Goal: Navigation & Orientation: Find specific page/section

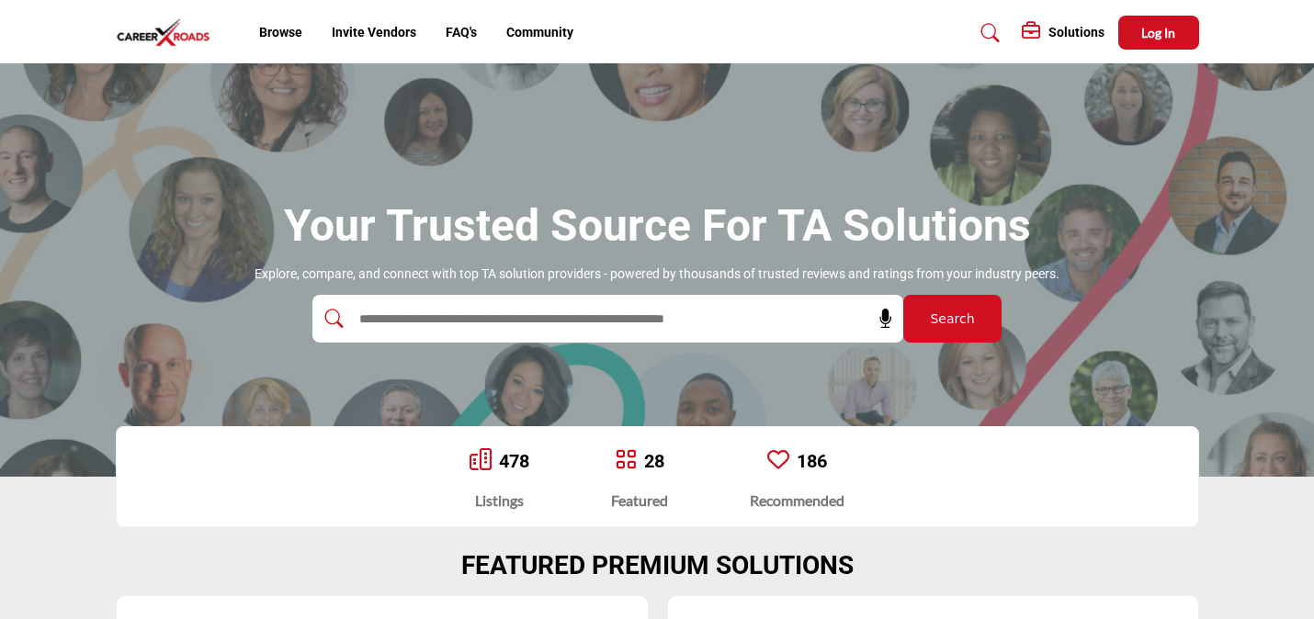
click at [1071, 36] on h5 "Solutions" at bounding box center [1076, 32] width 56 height 17
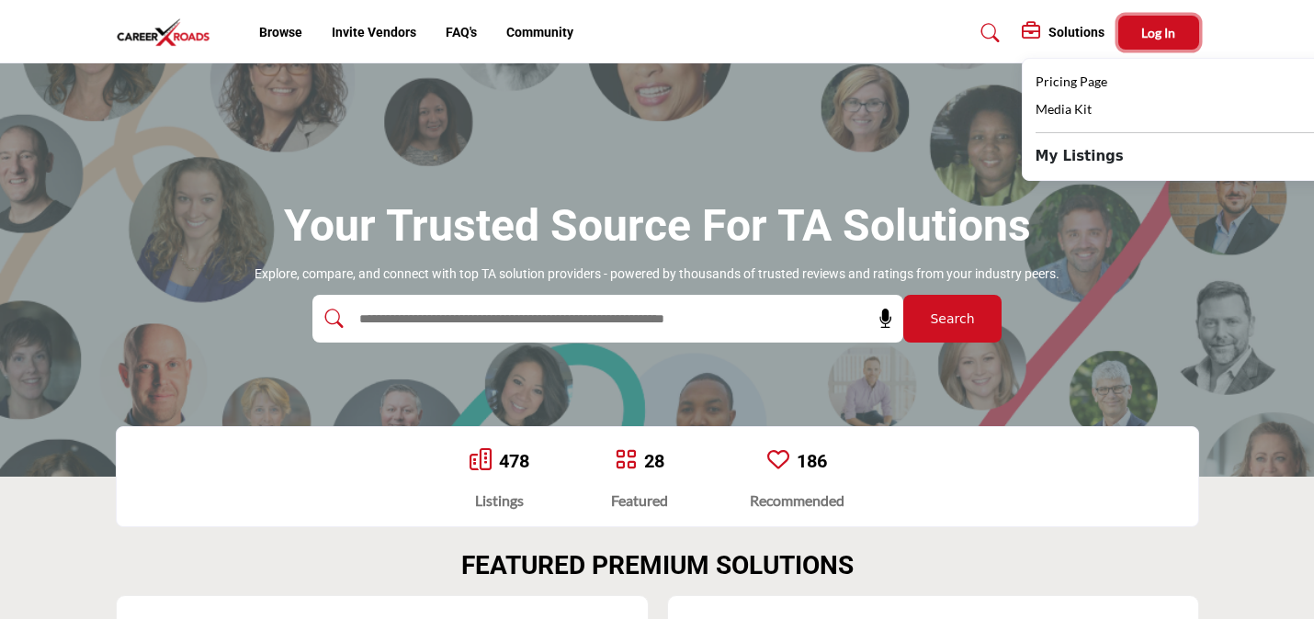
click at [1149, 40] on span "Log In" at bounding box center [1158, 33] width 34 height 16
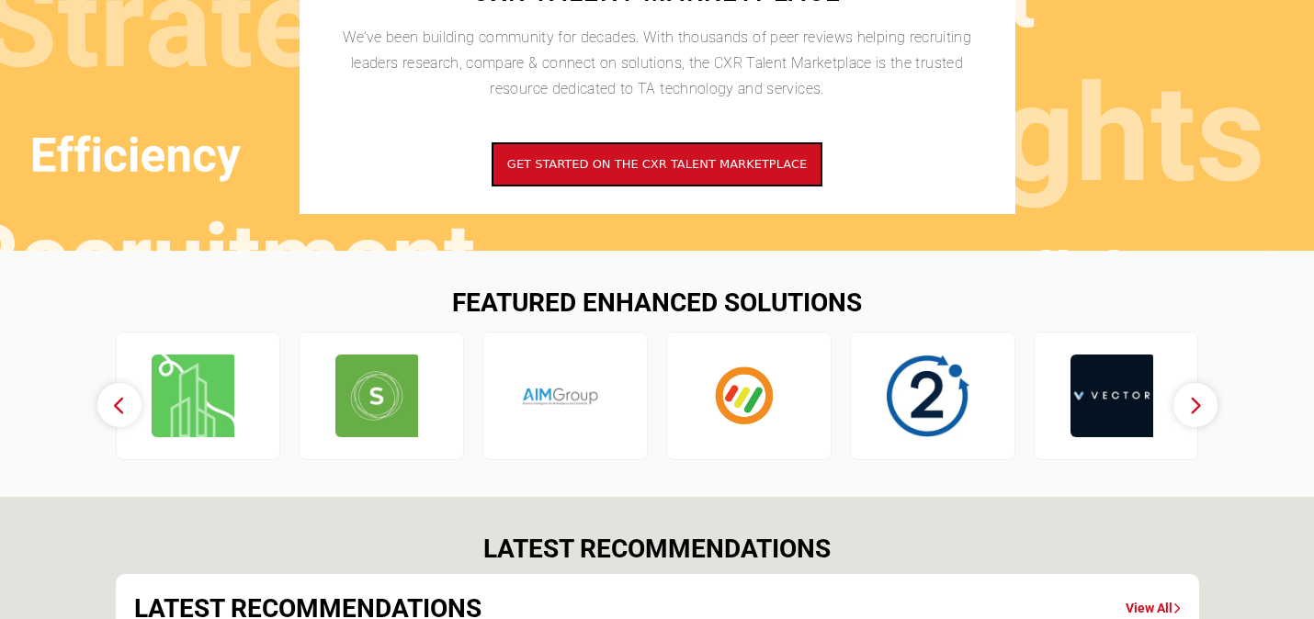
scroll to position [2765, 0]
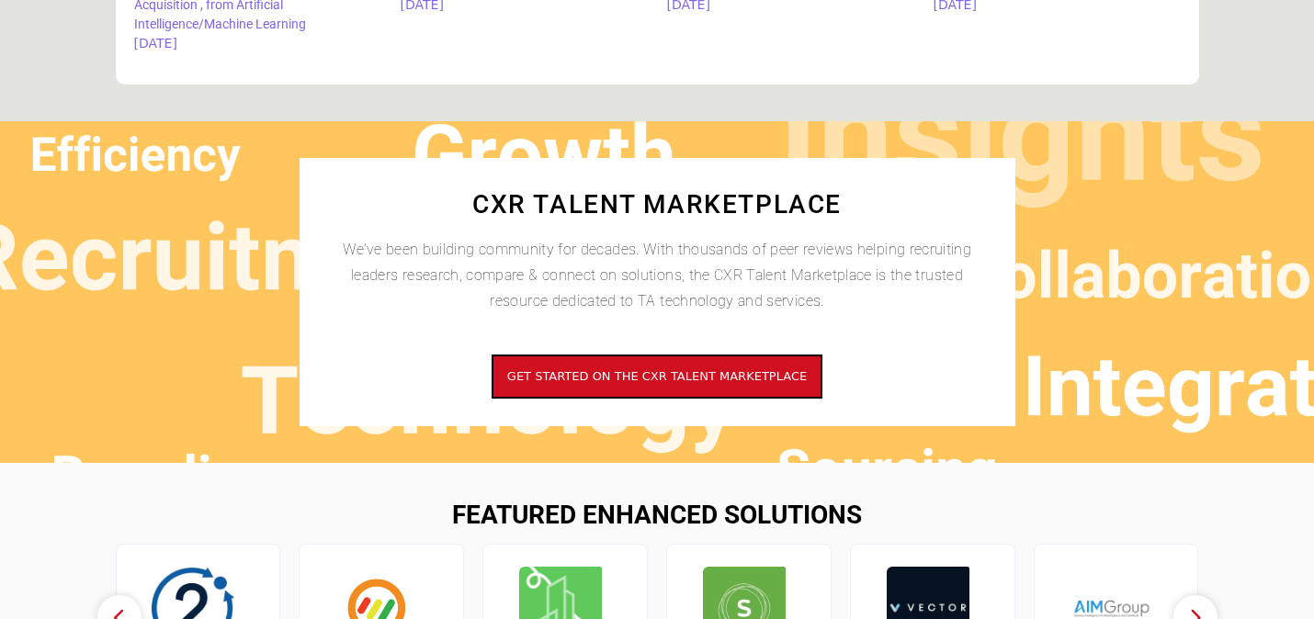
scroll to position [1437, 0]
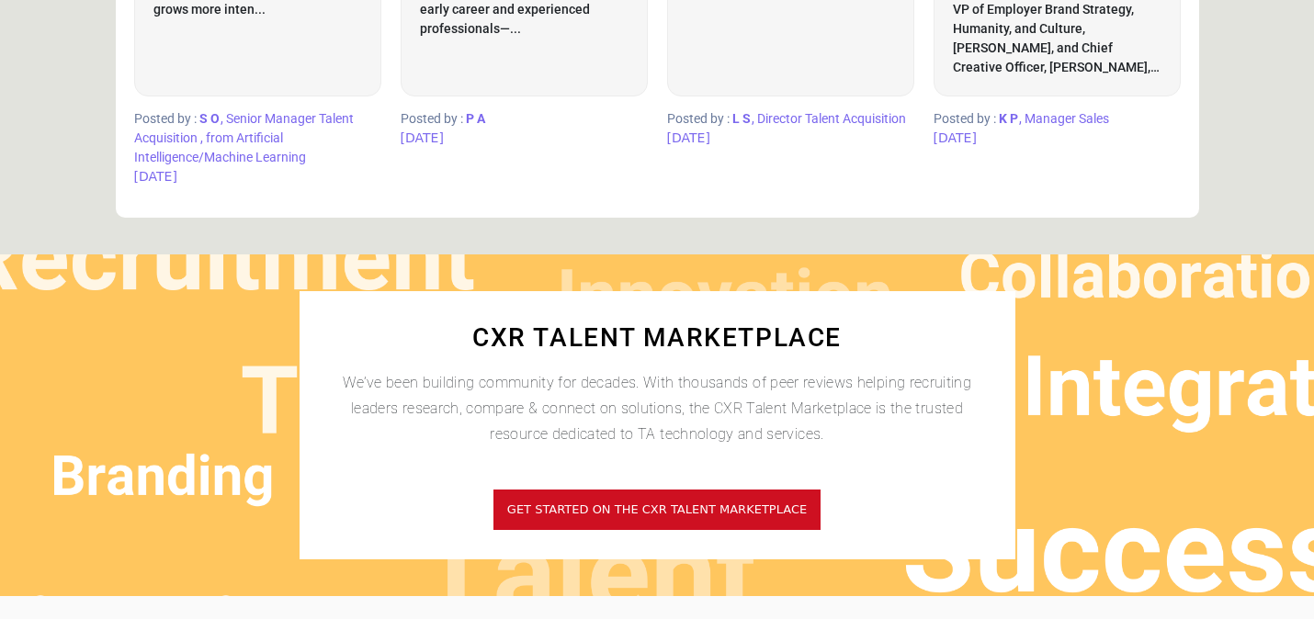
click at [674, 519] on button "Get started on the CXR Talent Marketplace" at bounding box center [657, 510] width 331 height 44
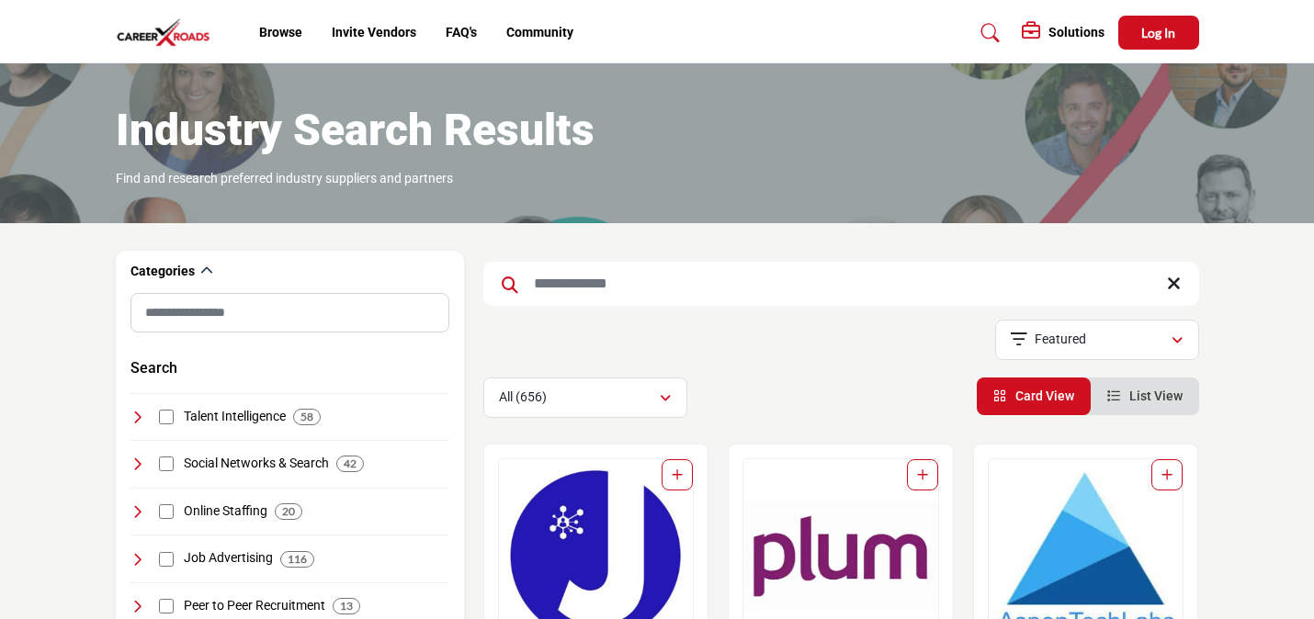
click at [1082, 28] on h5 "Solutions" at bounding box center [1076, 32] width 56 height 17
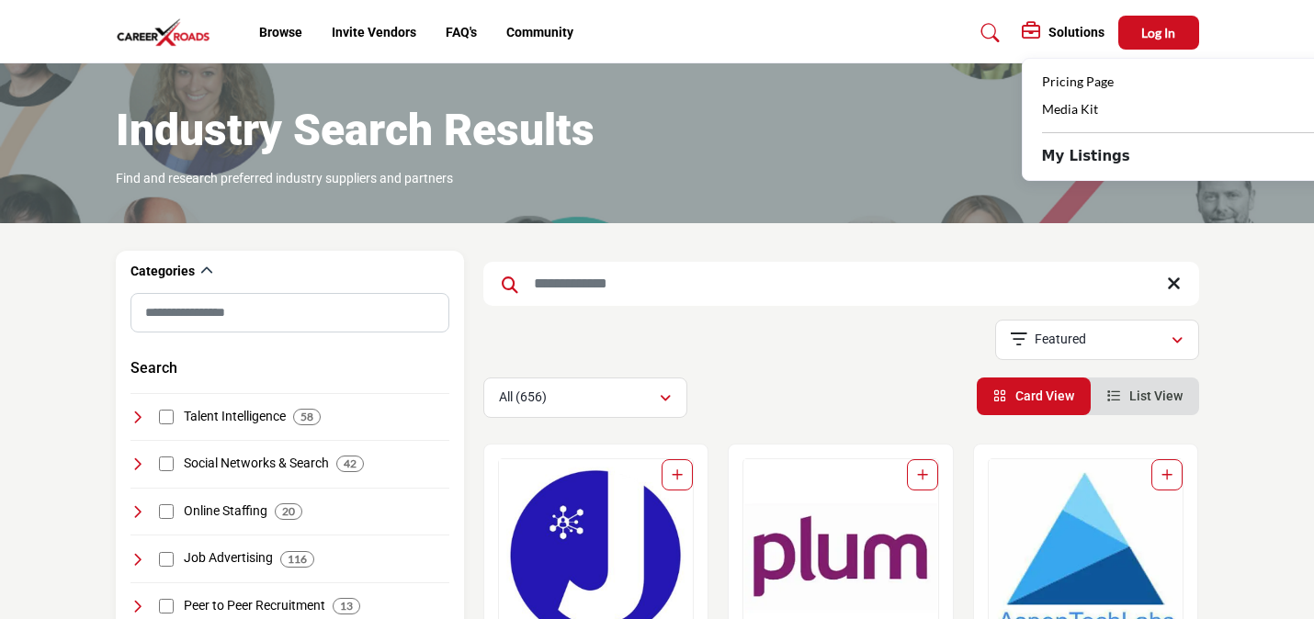
click at [1068, 156] on b "My Listings" at bounding box center [1086, 156] width 88 height 21
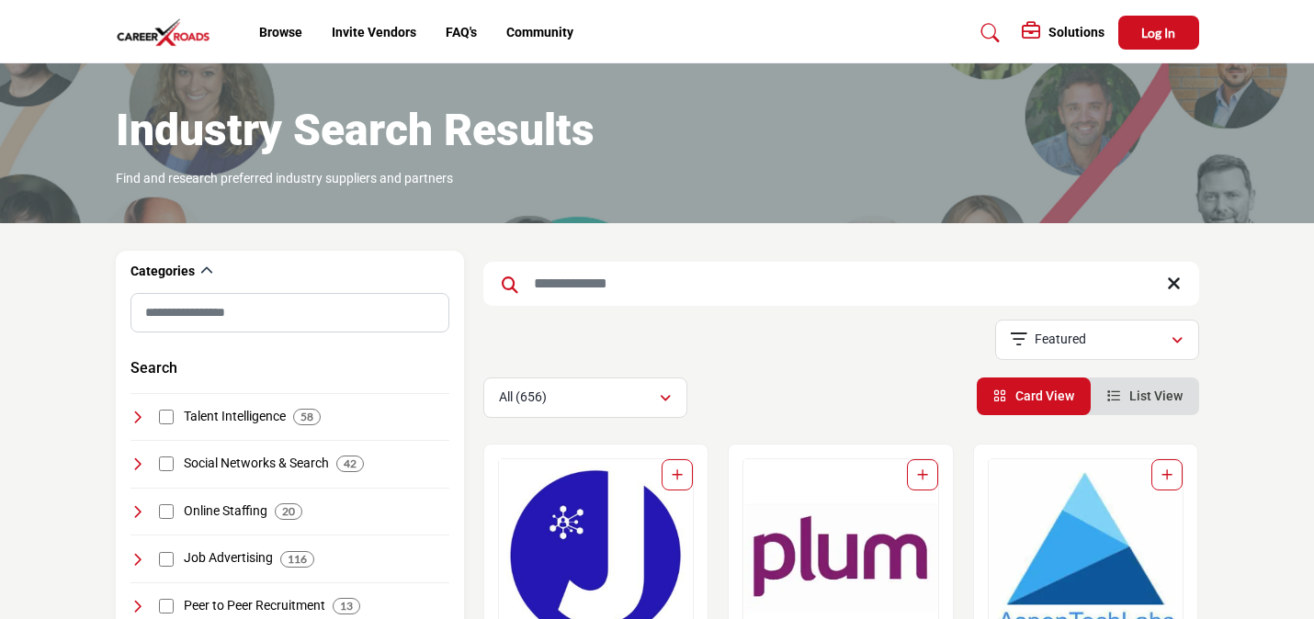
click at [1068, 156] on div "Industry Search Results Find and research preferred industry suppliers and part…" at bounding box center [657, 145] width 1083 height 86
click at [1087, 30] on h5 "Solutions" at bounding box center [1076, 32] width 56 height 17
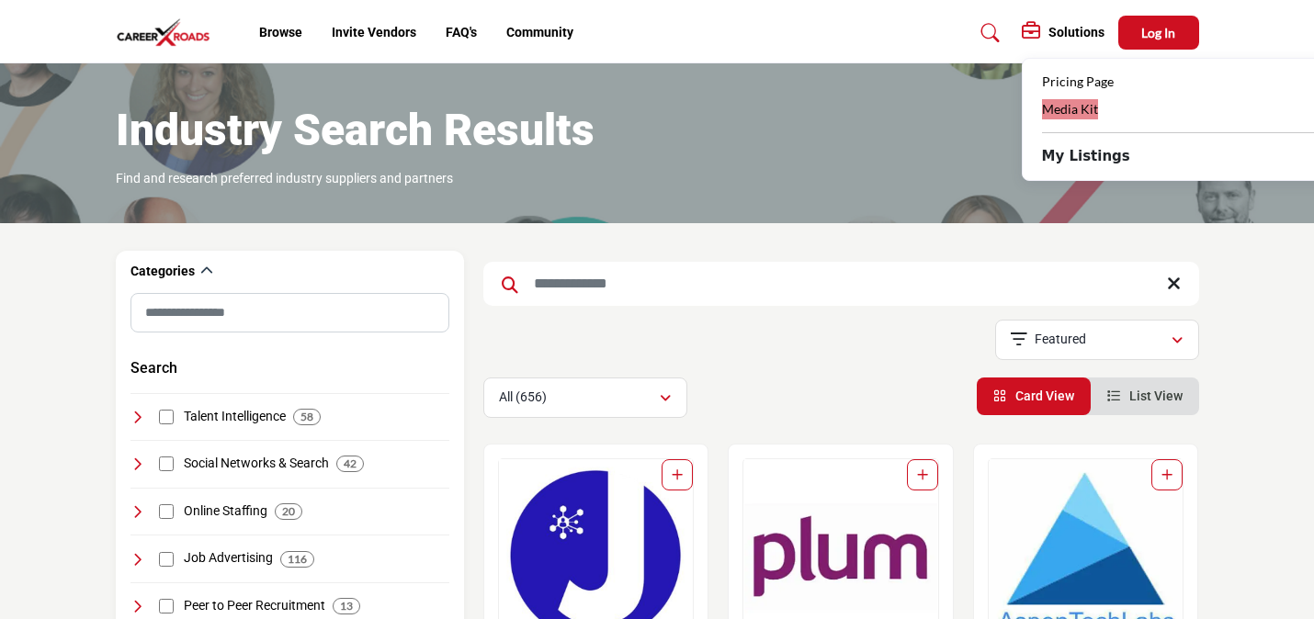
click at [1077, 107] on span "Media Kit" at bounding box center [1070, 109] width 56 height 16
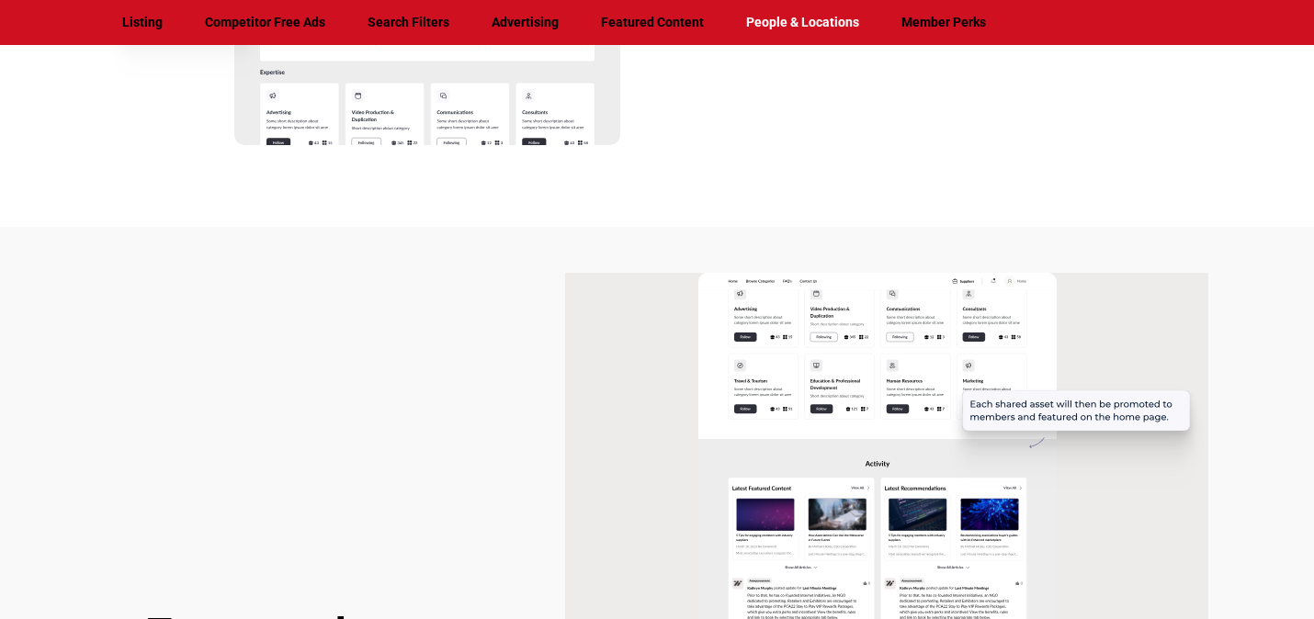
scroll to position [2107, 0]
